Goal: Navigation & Orientation: Find specific page/section

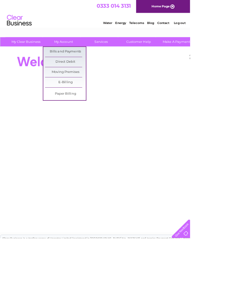
click at [91, 62] on link "Bills and Payments" at bounding box center [84, 66] width 53 height 13
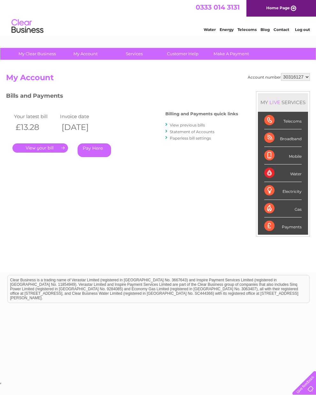
click at [50, 144] on link "." at bounding box center [40, 147] width 56 height 9
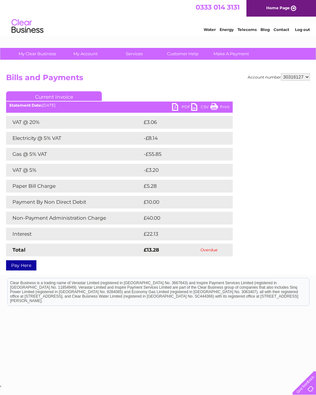
click at [184, 104] on link "PDF" at bounding box center [181, 107] width 19 height 9
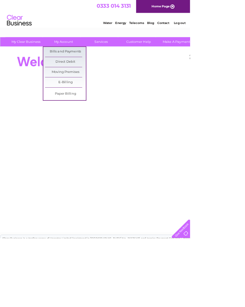
click at [89, 65] on link "Bills and Payments" at bounding box center [84, 66] width 53 height 13
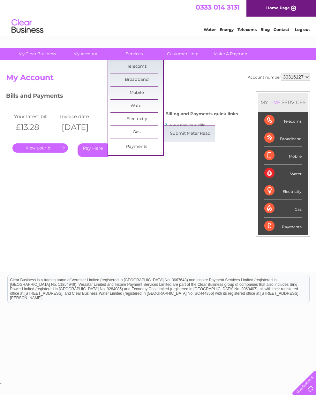
click at [139, 133] on link "Gas" at bounding box center [137, 132] width 53 height 13
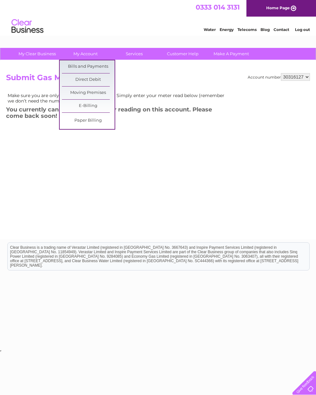
click at [96, 63] on link "Bills and Payments" at bounding box center [88, 66] width 53 height 13
click at [83, 165] on div "Account number 30316127 Submit Gas Meter Read Make sure you are only paying for…" at bounding box center [158, 146] width 304 height 146
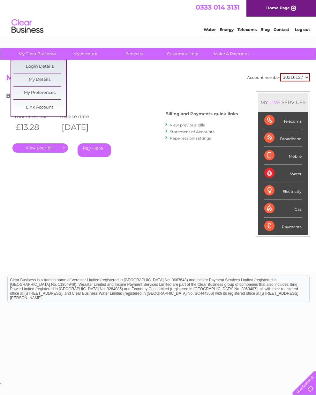
click at [49, 80] on link "My Details" at bounding box center [39, 79] width 53 height 13
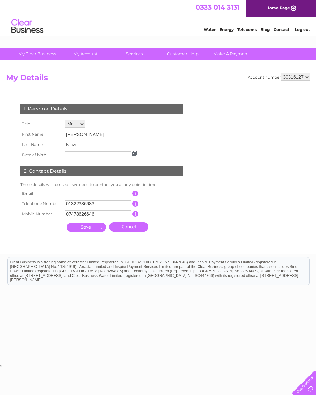
click at [134, 231] on link "Cancel" at bounding box center [128, 226] width 39 height 9
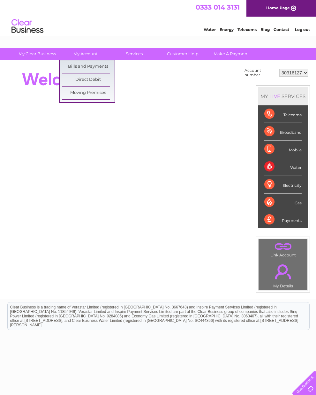
click at [155, 95] on div at bounding box center [122, 144] width 233 height 154
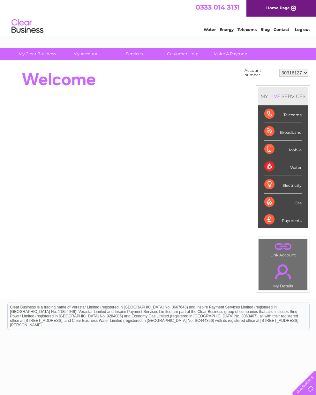
click at [220, 32] on link "Energy" at bounding box center [227, 29] width 14 height 5
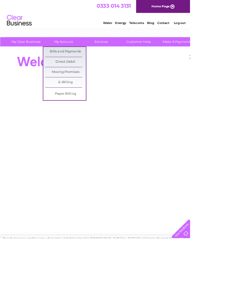
click at [81, 104] on link "E-Billing" at bounding box center [84, 106] width 53 height 13
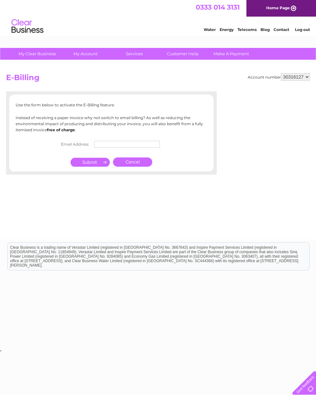
click at [132, 166] on link "Cancel" at bounding box center [132, 161] width 39 height 9
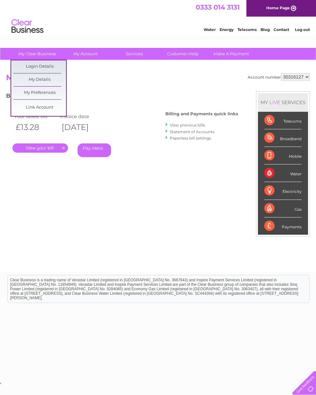
click at [40, 77] on link "My Details" at bounding box center [39, 79] width 53 height 13
click at [179, 52] on link "Customer Help" at bounding box center [183, 54] width 53 height 12
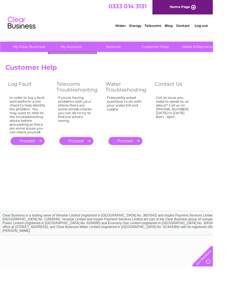
click at [162, 28] on link "Energy" at bounding box center [156, 29] width 14 height 5
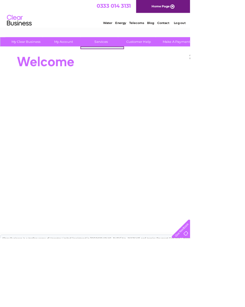
click at [182, 55] on link "Customer Help" at bounding box center [179, 54] width 53 height 12
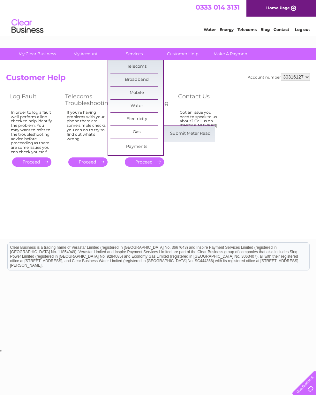
click at [134, 135] on link "Gas" at bounding box center [137, 132] width 53 height 13
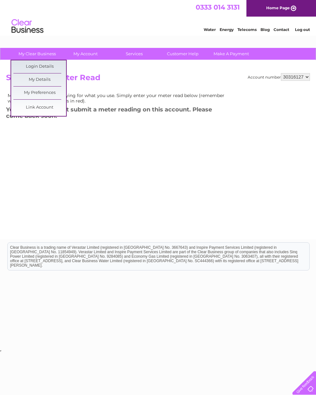
click at [50, 81] on link "My Details" at bounding box center [39, 79] width 53 height 13
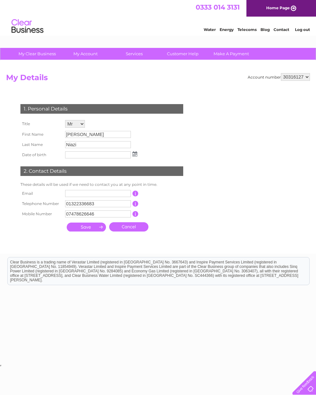
click at [310, 295] on html "Clear Business is a trading name of Verastar Limited (registered in [GEOGRAPHIC…" at bounding box center [158, 274] width 316 height 41
click at [314, 379] on div at bounding box center [303, 382] width 26 height 26
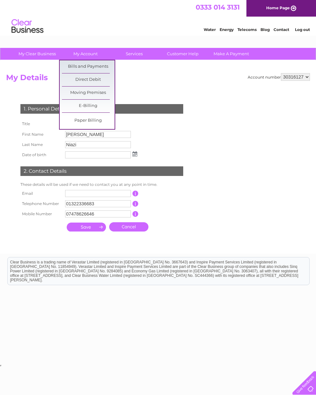
click at [89, 90] on link "Moving Premises" at bounding box center [88, 93] width 53 height 13
click at [92, 54] on link "My Account" at bounding box center [85, 54] width 53 height 12
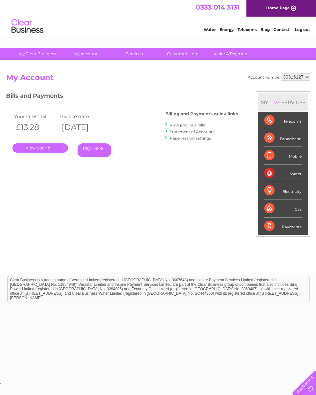
click at [293, 213] on div "Gas" at bounding box center [282, 209] width 37 height 18
click at [287, 214] on div "Gas" at bounding box center [282, 209] width 37 height 18
click at [303, 212] on li "Gas" at bounding box center [283, 209] width 50 height 18
click at [300, 212] on div "Gas" at bounding box center [282, 209] width 37 height 18
click at [289, 212] on div "Gas" at bounding box center [282, 209] width 37 height 18
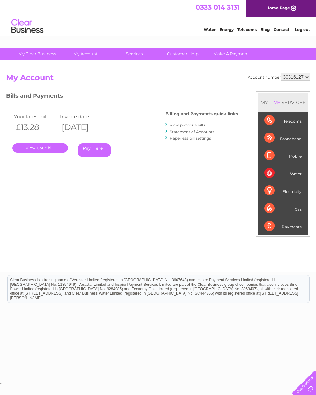
click at [224, 218] on div "Account number 30316127 My Account MY LIVE SERVICES Telecoms Broadband Mobile W…" at bounding box center [158, 169] width 304 height 192
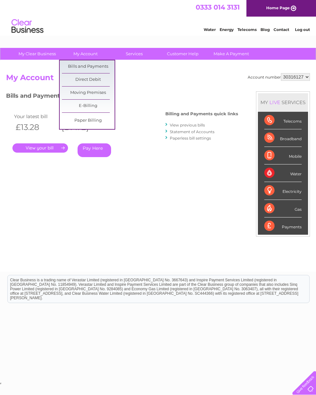
click at [142, 82] on h2 "My Account" at bounding box center [158, 79] width 304 height 12
click at [137, 82] on h2 "My Account" at bounding box center [158, 79] width 304 height 12
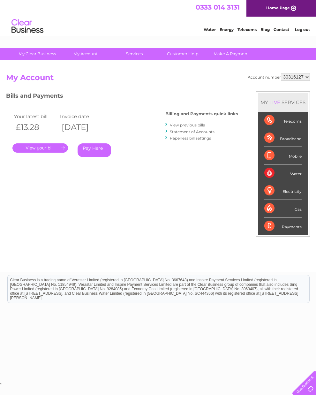
click at [220, 32] on link "Energy" at bounding box center [227, 29] width 14 height 5
